Goal: Information Seeking & Learning: Learn about a topic

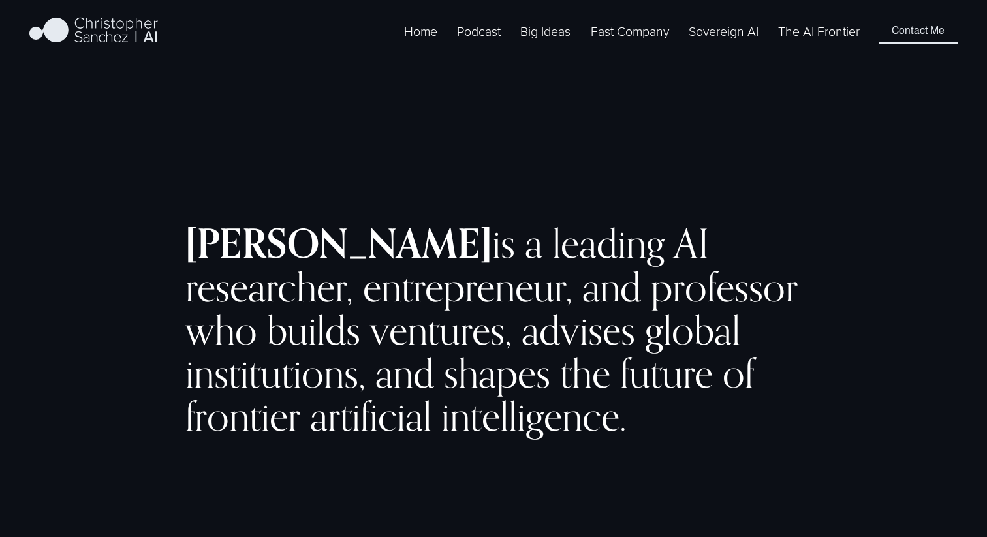
click at [830, 41] on link "The AI Frontier" at bounding box center [819, 31] width 82 height 20
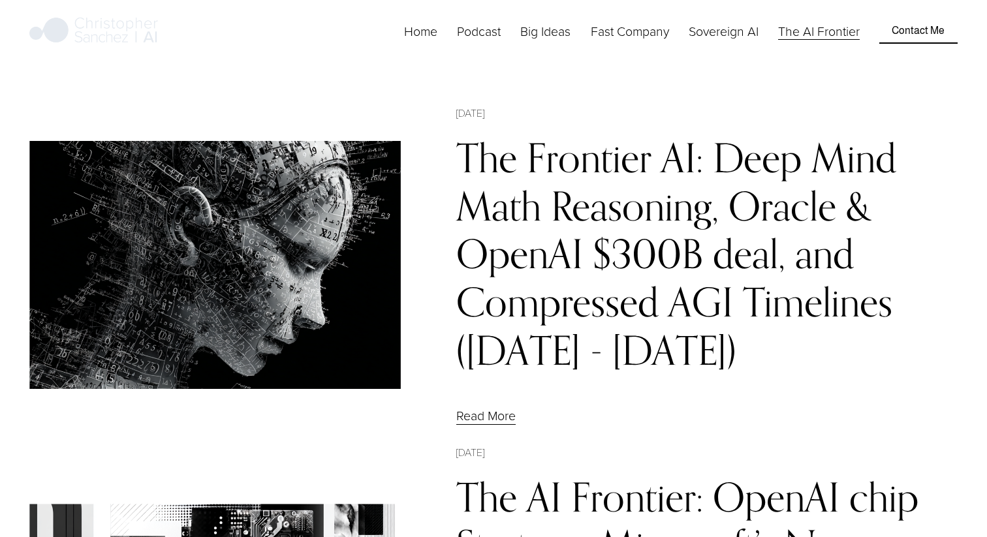
click at [662, 288] on link "The Frontier AI: Deep Mind Math Reasoning, Oracle & OpenAI $300B deal, and Comp…" at bounding box center [676, 254] width 440 height 240
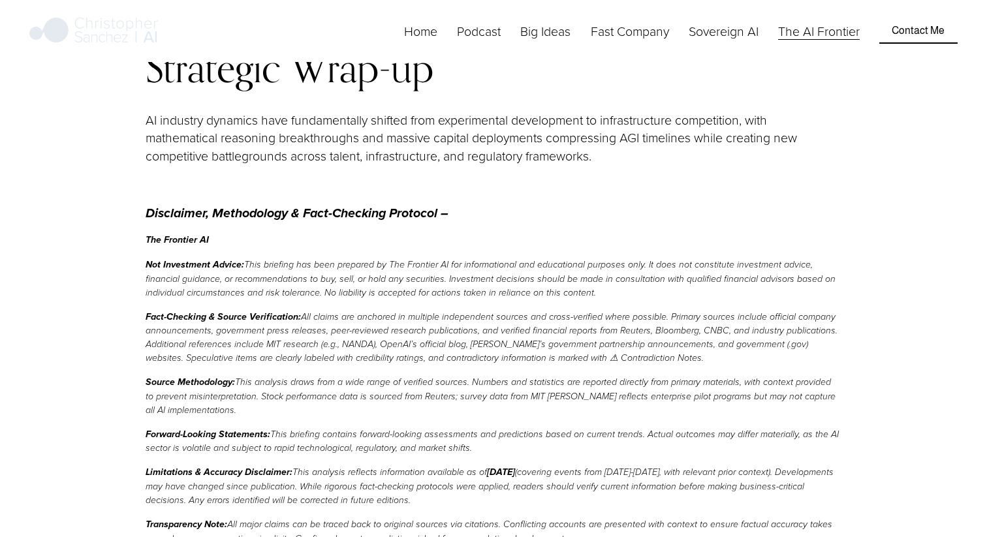
scroll to position [6389, 0]
